Goal: Use online tool/utility: Use online tool/utility

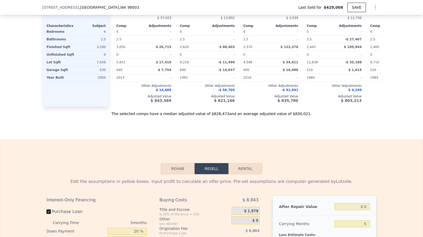
scroll to position [727, 0]
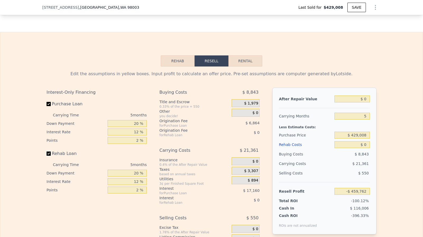
click at [46, 156] on input "Rehab Loan" at bounding box center [48, 154] width 4 height 4
checkbox input "false"
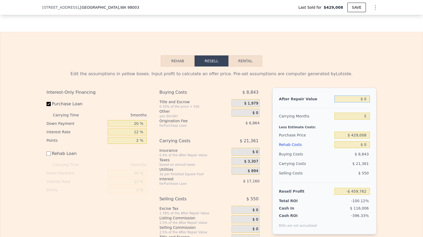
click at [366, 102] on input "$ 0" at bounding box center [351, 99] width 35 height 7
type input "$ 8"
type input "-$ 459,754"
type input "$ 84"
type input "-$ 459,683"
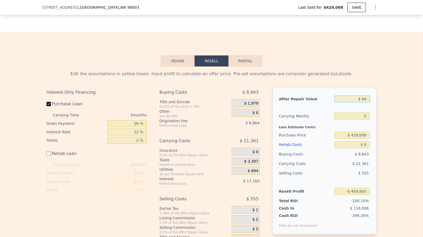
type input "$ 840"
type input "-$ 458,983"
type input "$ 84,000"
type input "-$ 381,877"
type input "$ 840,000"
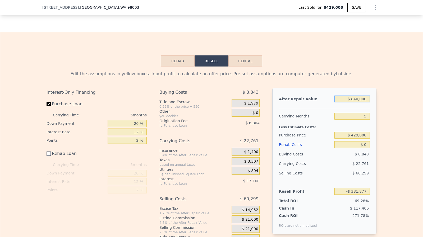
type input "$ 319,089"
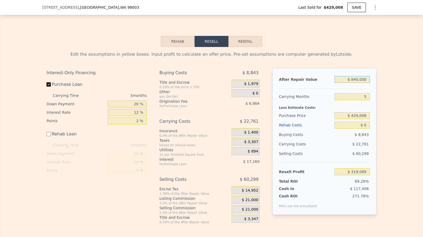
type input "$ 840,000"
click at [359, 119] on input "$ 429,008" at bounding box center [351, 115] width 35 height 7
type input "$ 4"
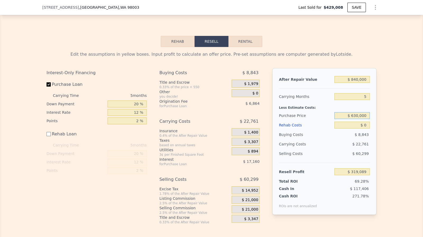
type input "$ 630,000"
click at [365, 129] on input "$ 0" at bounding box center [351, 125] width 35 height 7
type input "$ 106,172"
click at [365, 129] on input "$ 0" at bounding box center [351, 125] width 35 height 7
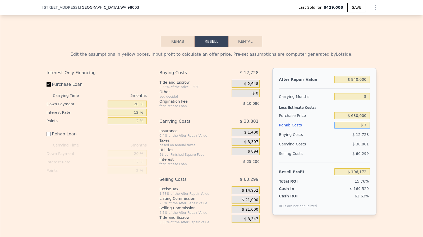
type input "$ 70"
type input "$ 106,102"
type input "$ 700"
type input "$ 105,472"
type input "$ 7,000"
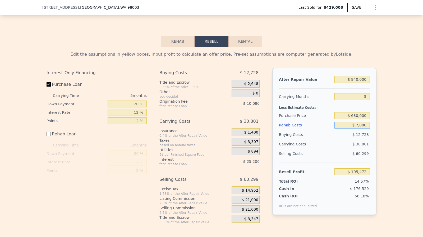
type input "$ 99,172"
type input "$ 70,000"
type input "$ 36,172"
type input "$ 70,000"
click at [48, 87] on input "Purchase Loan" at bounding box center [48, 84] width 4 height 4
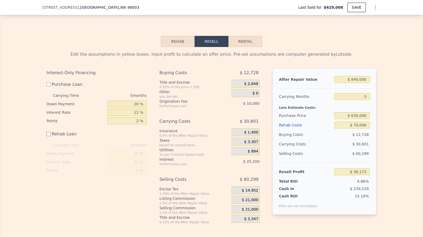
checkbox input "false"
type input "$ 71,452"
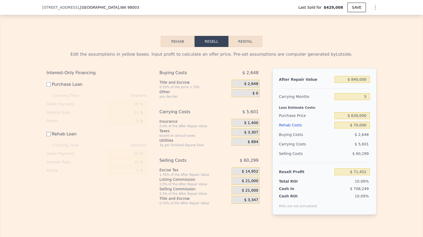
click at [48, 87] on input "Purchase Loan" at bounding box center [48, 84] width 4 height 4
checkbox input "true"
type input "$ 36,172"
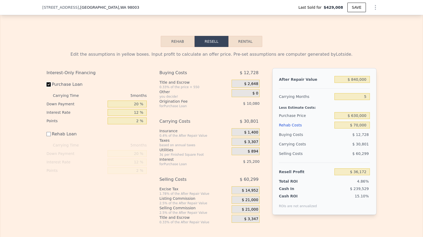
click at [48, 87] on input "Purchase Loan" at bounding box center [48, 84] width 4 height 4
checkbox input "false"
type input "$ 71,452"
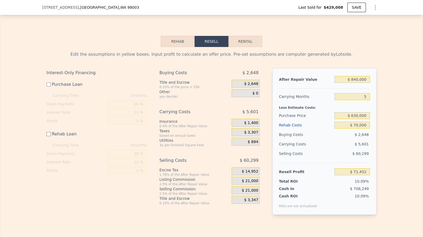
click at [48, 87] on input "Purchase Loan" at bounding box center [48, 84] width 4 height 4
checkbox input "true"
type input "$ 36,172"
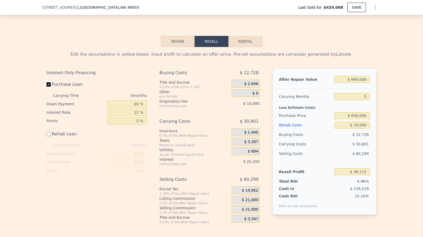
click at [47, 87] on input "Purchase Loan" at bounding box center [48, 84] width 4 height 4
checkbox input "false"
type input "$ 71,452"
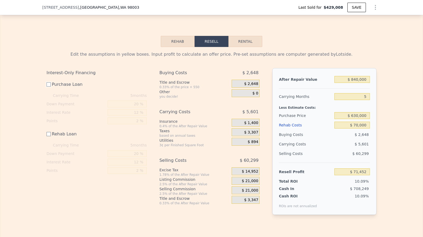
click at [47, 87] on input "Purchase Loan" at bounding box center [48, 84] width 4 height 4
checkbox input "true"
type input "$ 36,172"
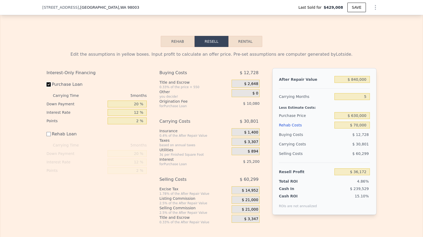
click at [47, 87] on input "Purchase Loan" at bounding box center [48, 84] width 4 height 4
checkbox input "false"
type input "$ 71,452"
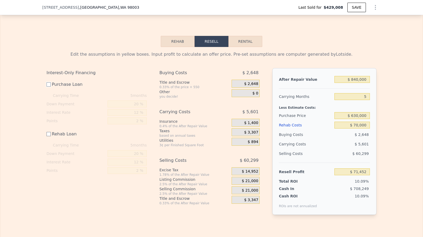
click at [47, 87] on input "Purchase Loan" at bounding box center [48, 84] width 4 height 4
checkbox input "true"
type input "$ 36,172"
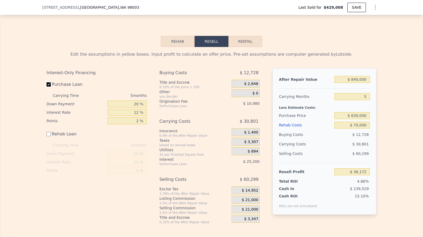
click at [47, 87] on input "Purchase Loan" at bounding box center [48, 84] width 4 height 4
checkbox input "false"
type input "$ 71,452"
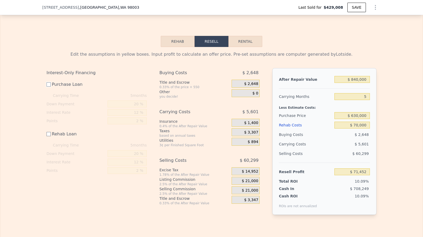
click at [46, 87] on input "Purchase Loan" at bounding box center [48, 84] width 4 height 4
checkbox input "true"
type input "$ 36,172"
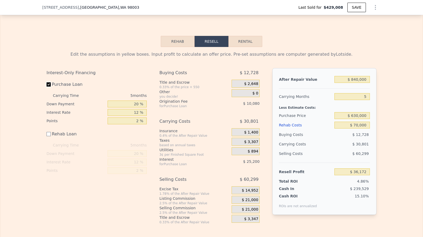
click at [46, 87] on input "Purchase Loan" at bounding box center [48, 84] width 4 height 4
checkbox input "false"
type input "$ 71,452"
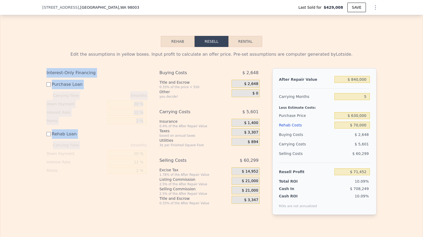
drag, startPoint x: 41, startPoint y: 81, endPoint x: 107, endPoint y: 150, distance: 95.7
click at [107, 150] on div "Edit the assumptions in yellow boxes. Input profit to calculate an offer price.…" at bounding box center [211, 135] width 338 height 176
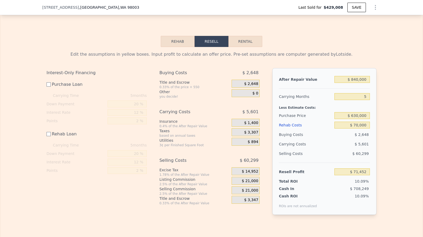
click at [137, 57] on div "Edit the assumptions in yellow boxes. Input profit to calculate an offer price.…" at bounding box center [211, 135] width 338 height 176
checkbox input "true"
type input "$ 830,000"
type input "$ 0"
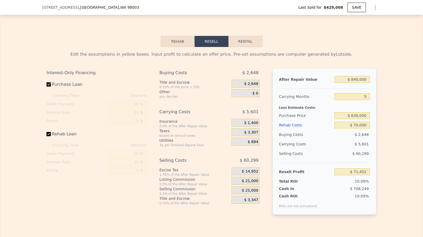
type input "$ 309,817"
